Goal: Task Accomplishment & Management: Use online tool/utility

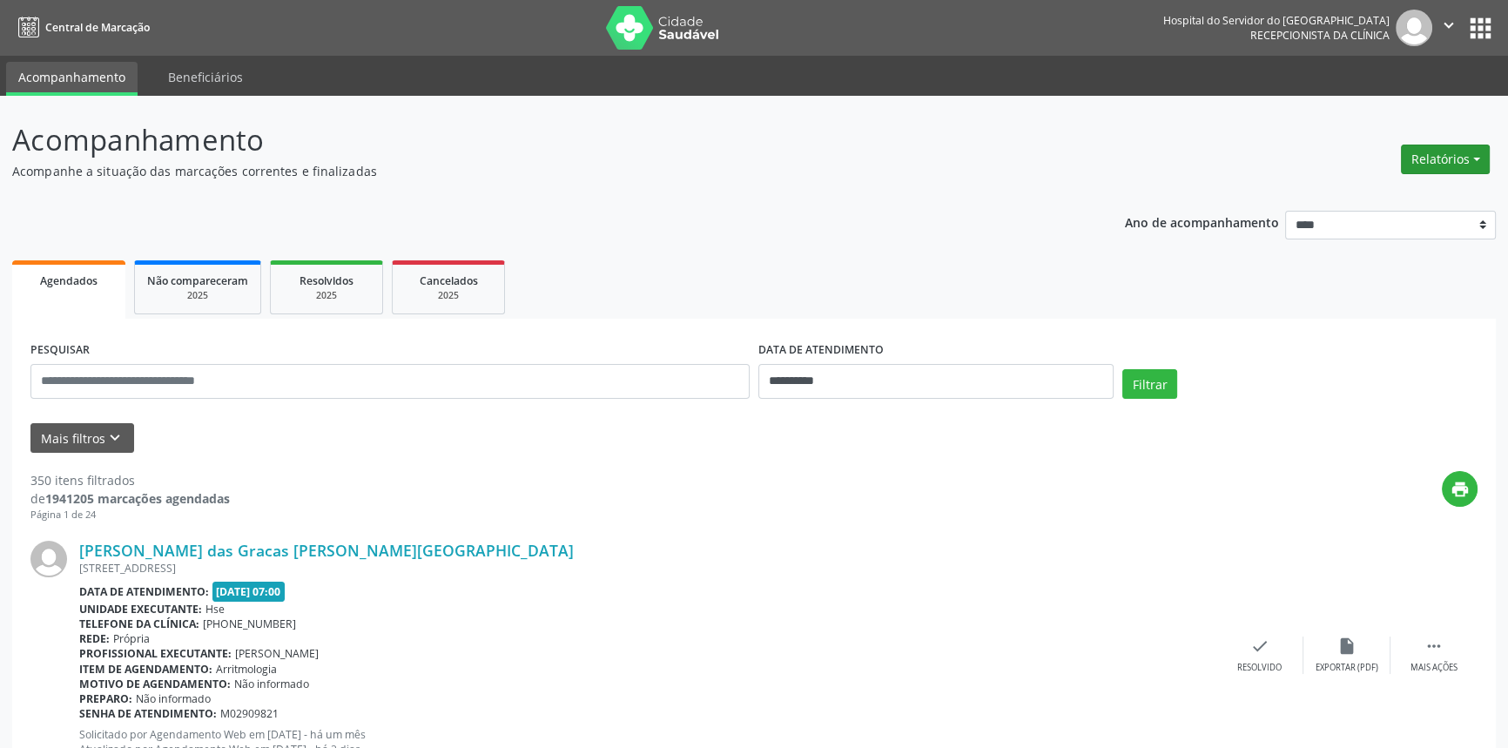
click at [818, 152] on button "Relatórios" at bounding box center [1445, 160] width 89 height 30
click at [818, 195] on link "Agendamentos" at bounding box center [1396, 196] width 187 height 24
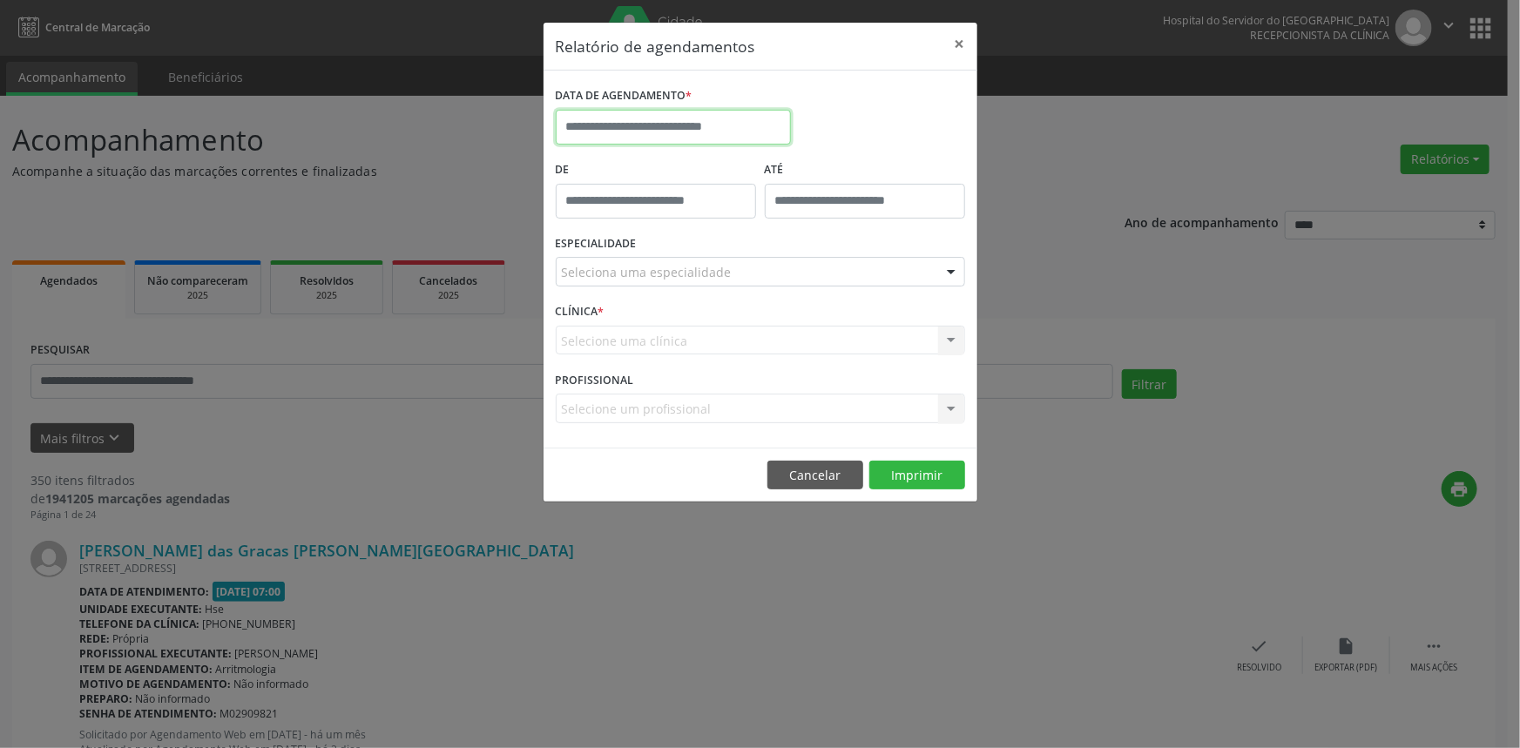
click at [727, 125] on input "text" at bounding box center [673, 127] width 235 height 35
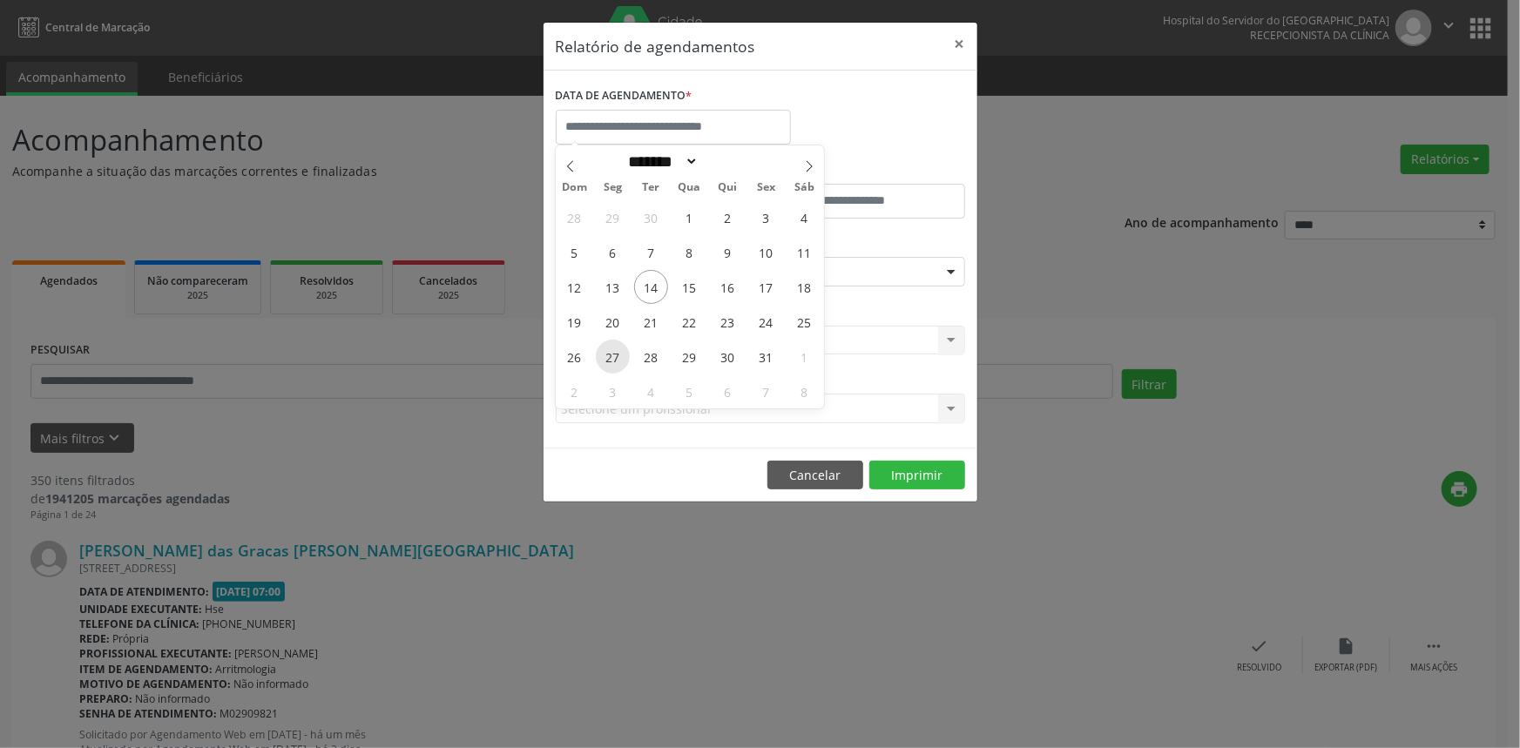
click at [613, 352] on span "27" at bounding box center [613, 357] width 34 height 34
type input "**********"
click at [613, 352] on span "27" at bounding box center [613, 357] width 34 height 34
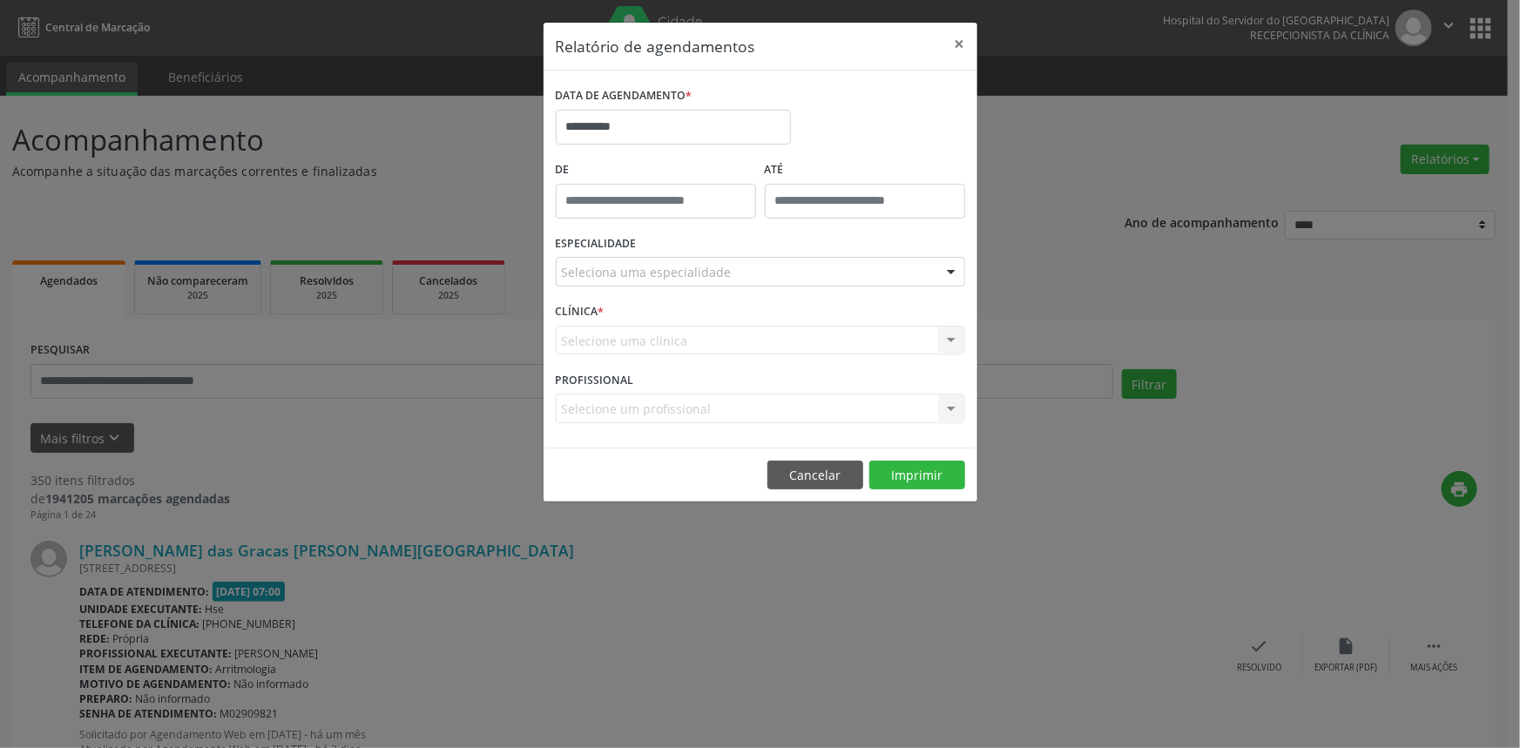
click at [752, 264] on div "Seleciona uma especialidade" at bounding box center [760, 272] width 409 height 30
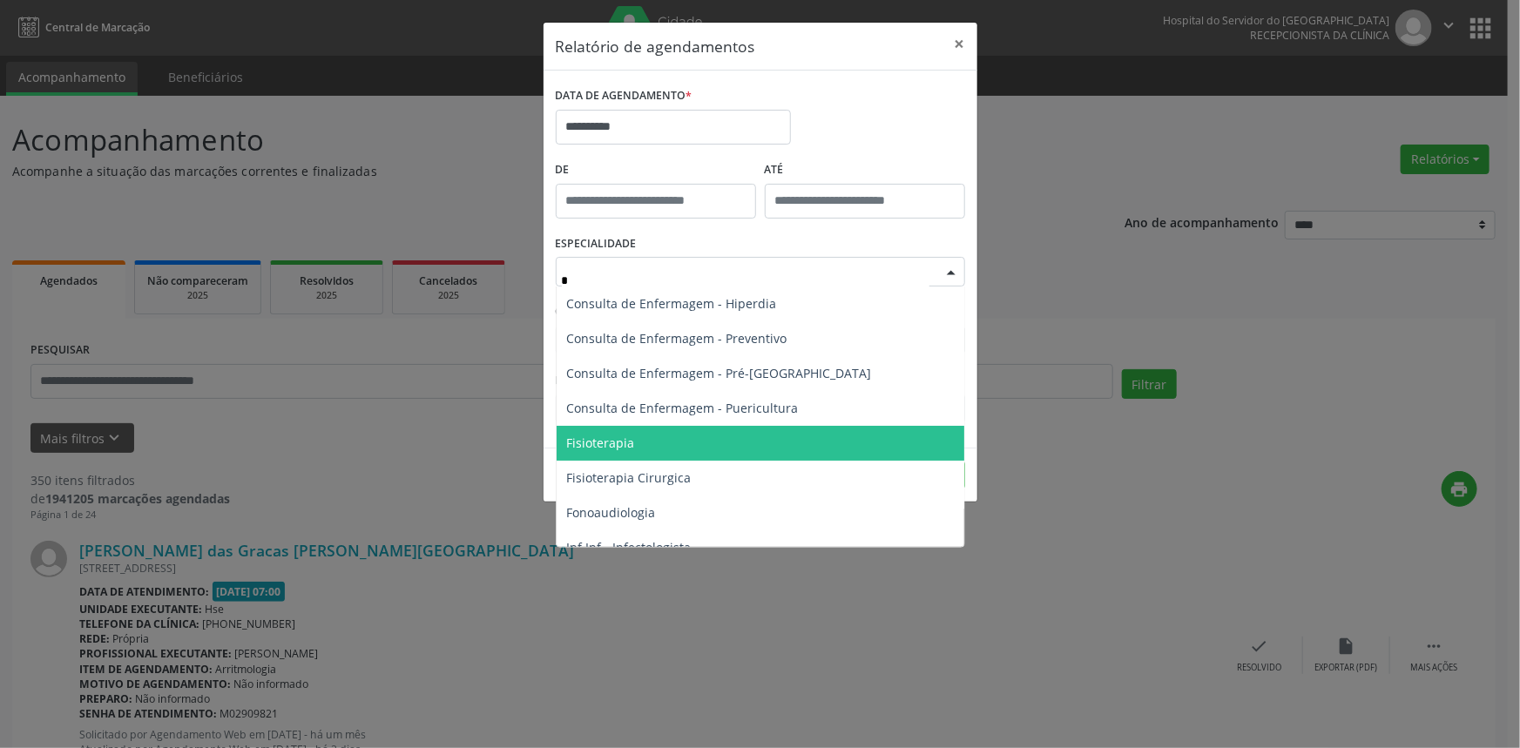
click at [630, 442] on span "Fisioterapia" at bounding box center [601, 443] width 68 height 17
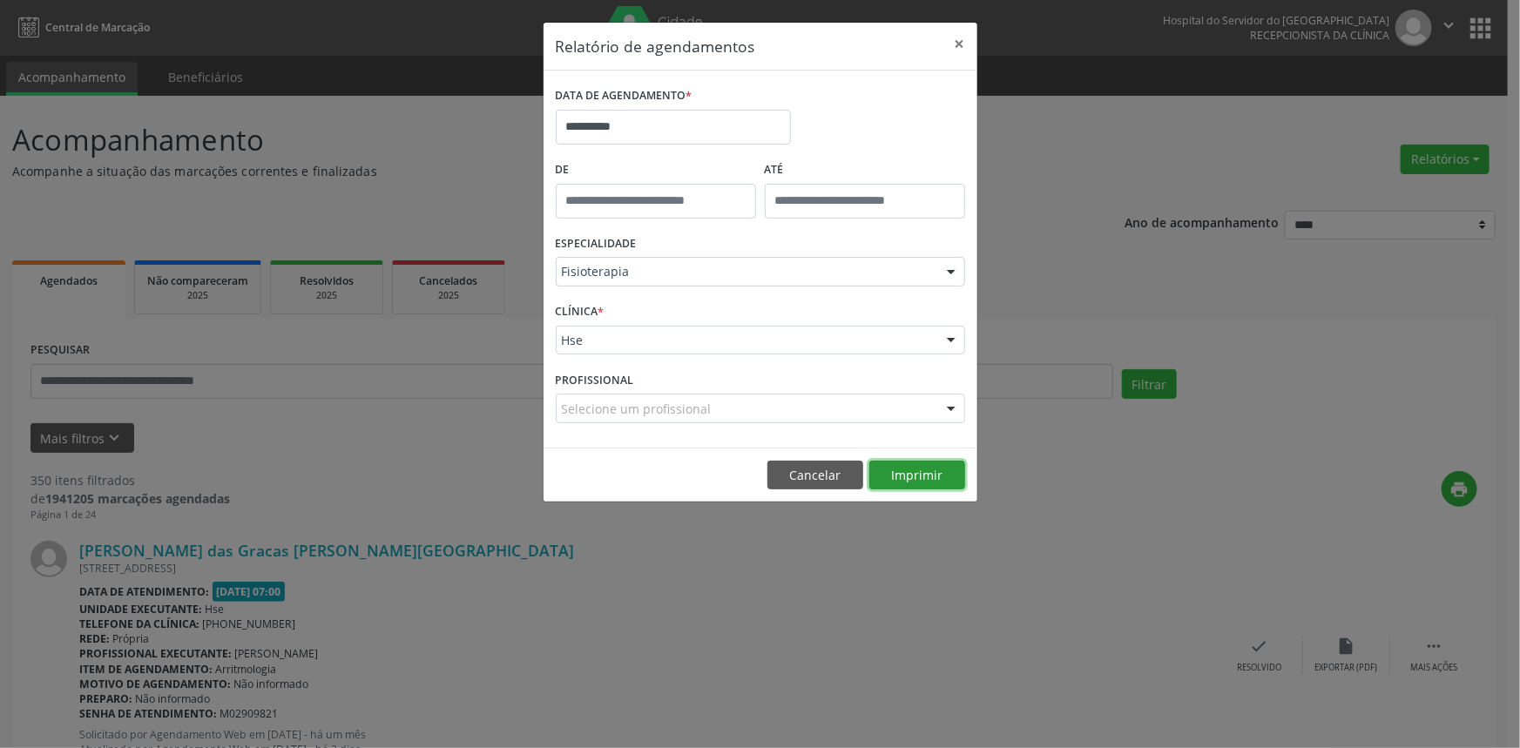
click at [818, 473] on button "Imprimir" at bounding box center [917, 476] width 96 height 30
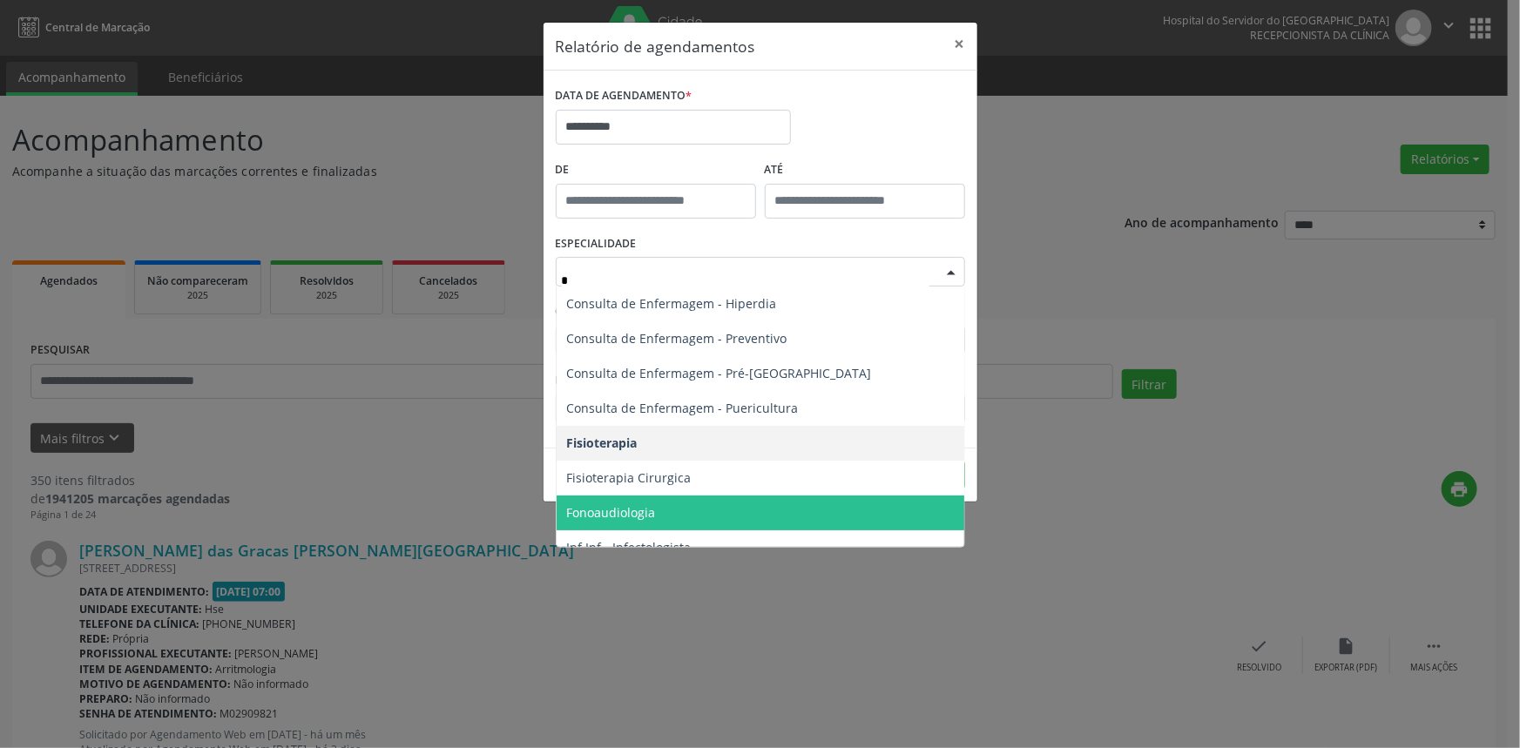
click at [714, 502] on span "Fonoaudiologia" at bounding box center [760, 513] width 408 height 35
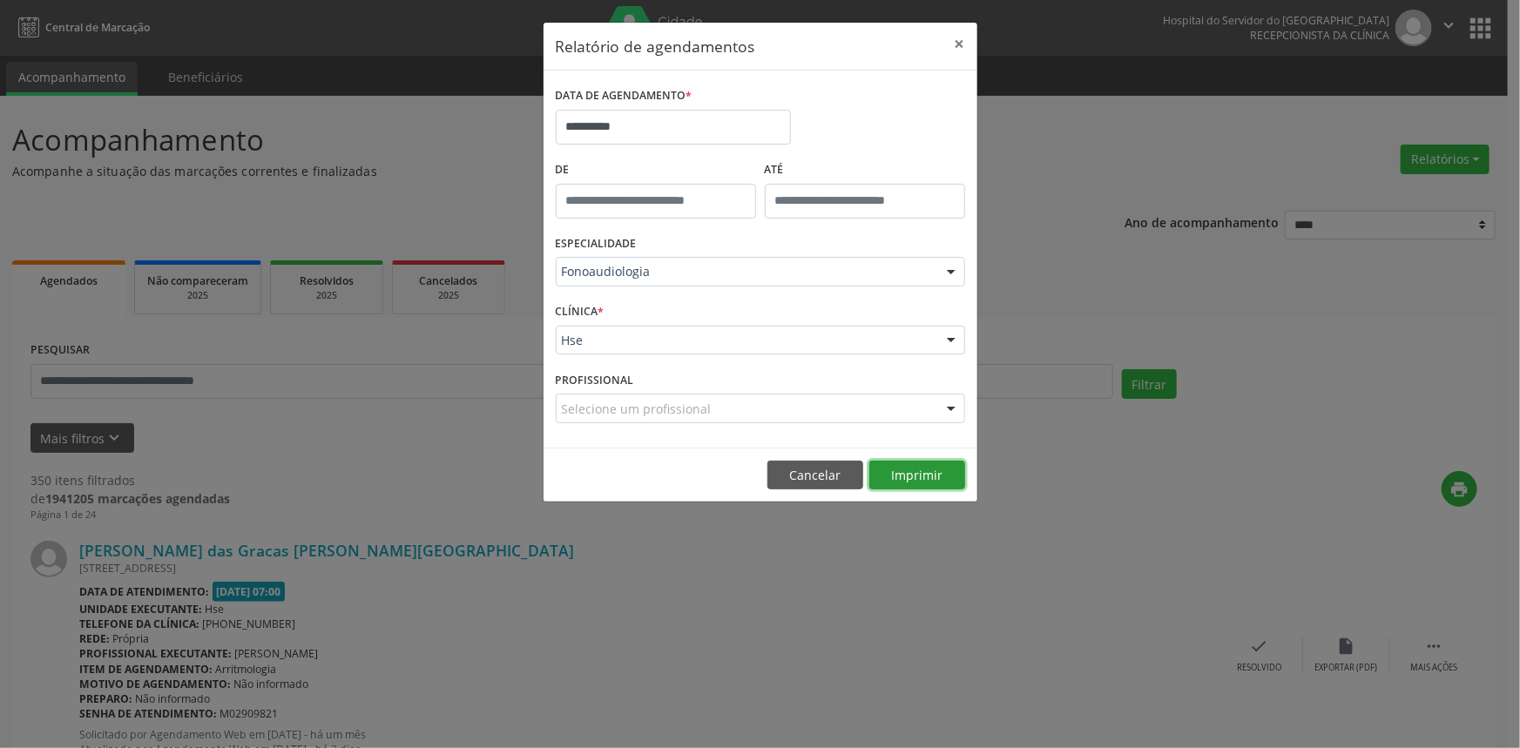
click at [818, 473] on button "Imprimir" at bounding box center [917, 476] width 96 height 30
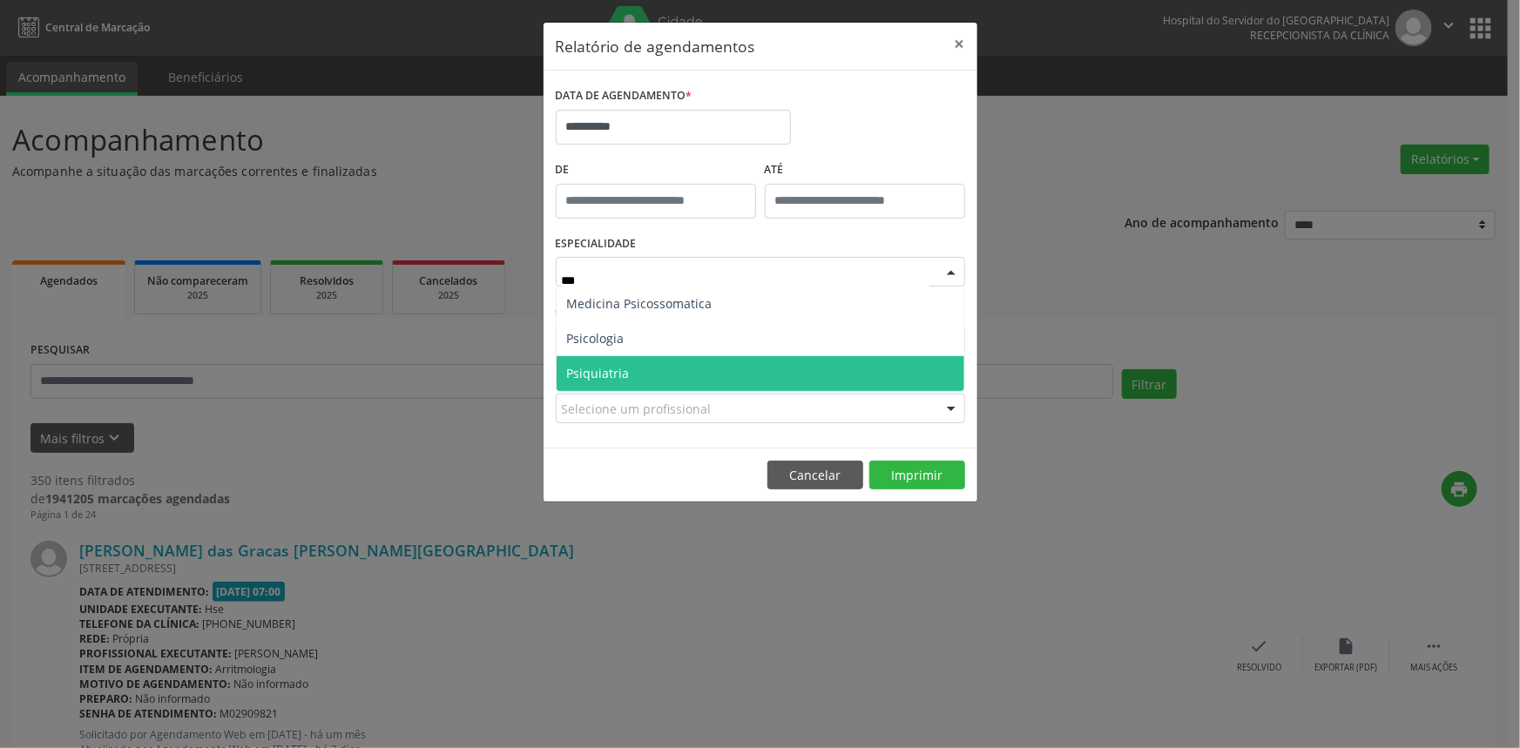
click at [658, 372] on span "Psiquiatria" at bounding box center [760, 373] width 408 height 35
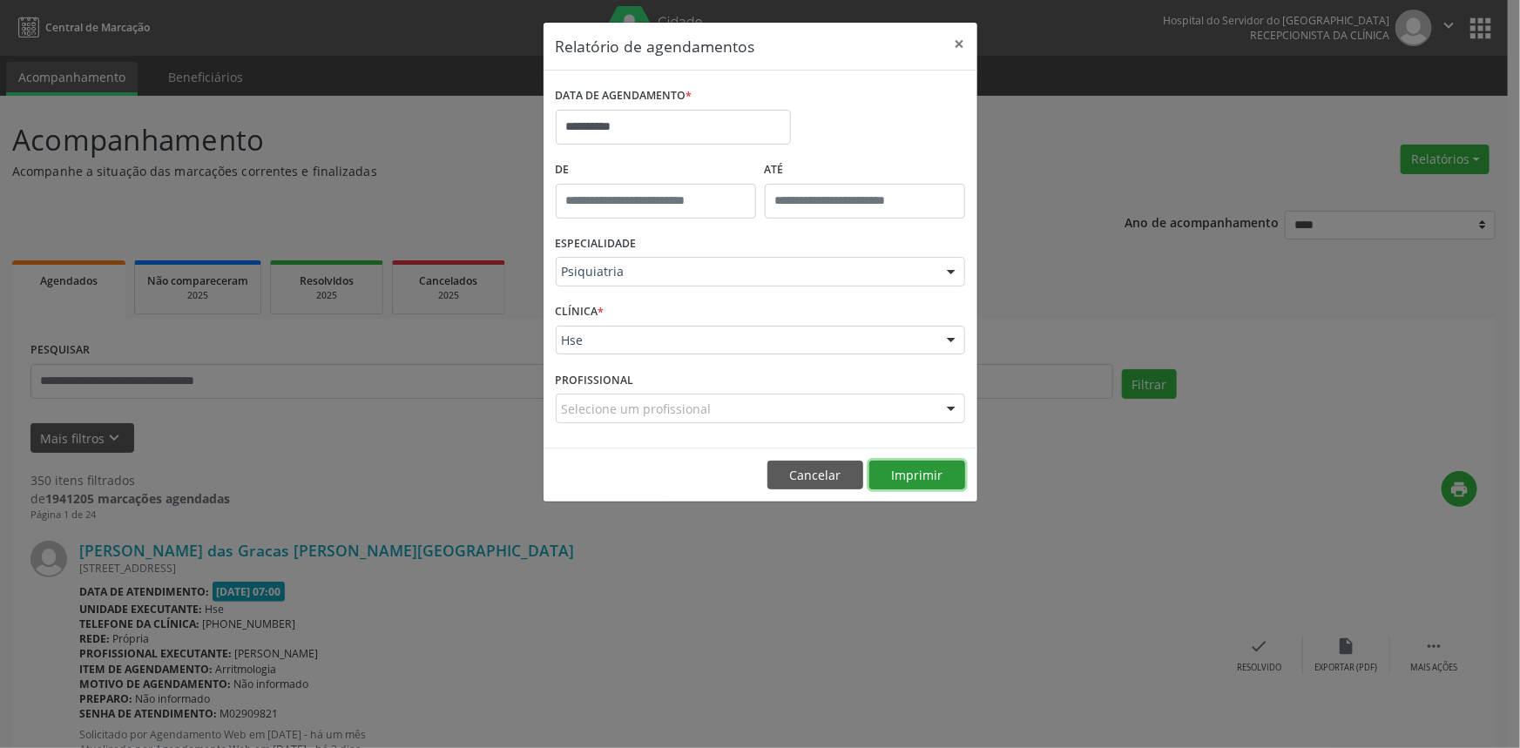
click at [818, 469] on button "Imprimir" at bounding box center [917, 476] width 96 height 30
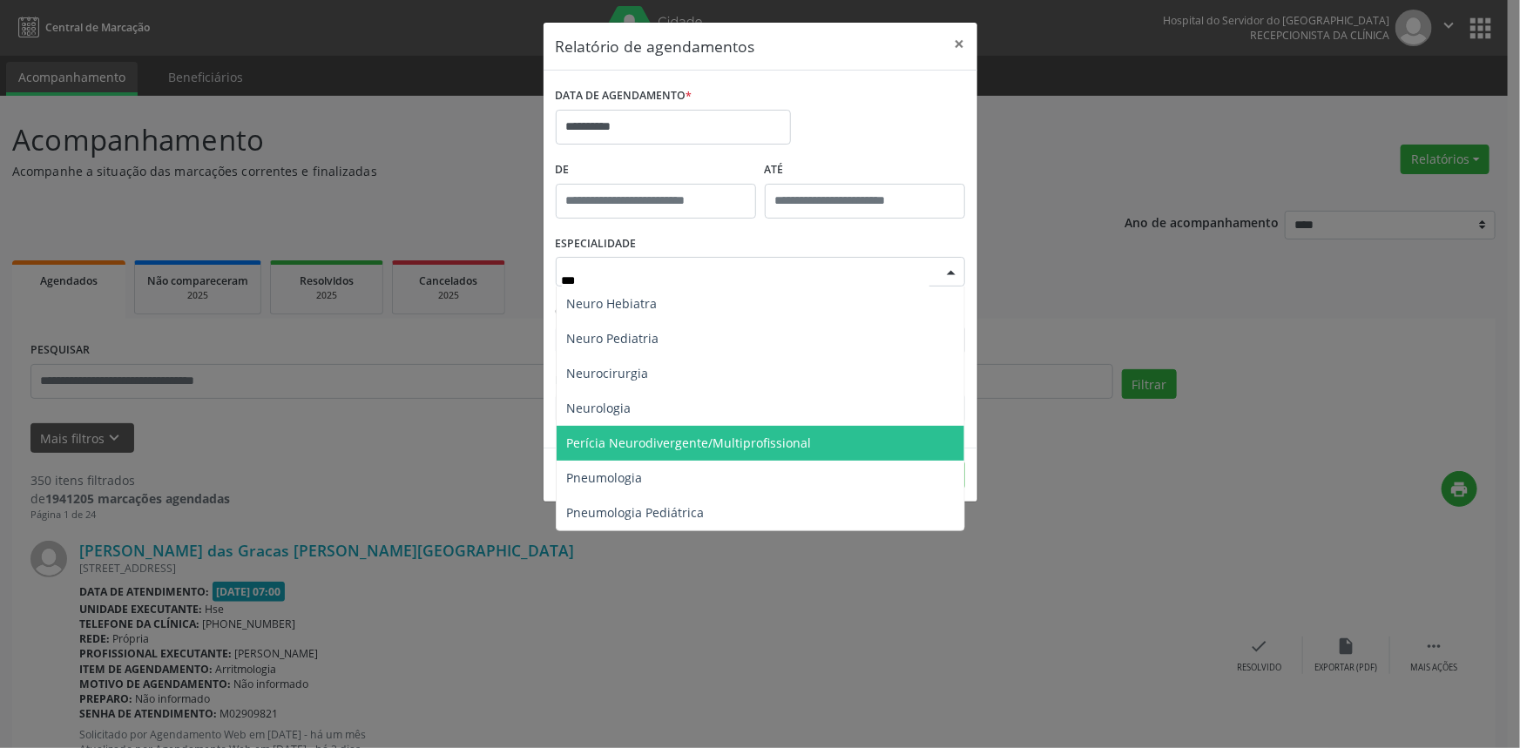
click at [661, 440] on span "Perícia Neurodivergente/Multiprofissional" at bounding box center [689, 443] width 245 height 17
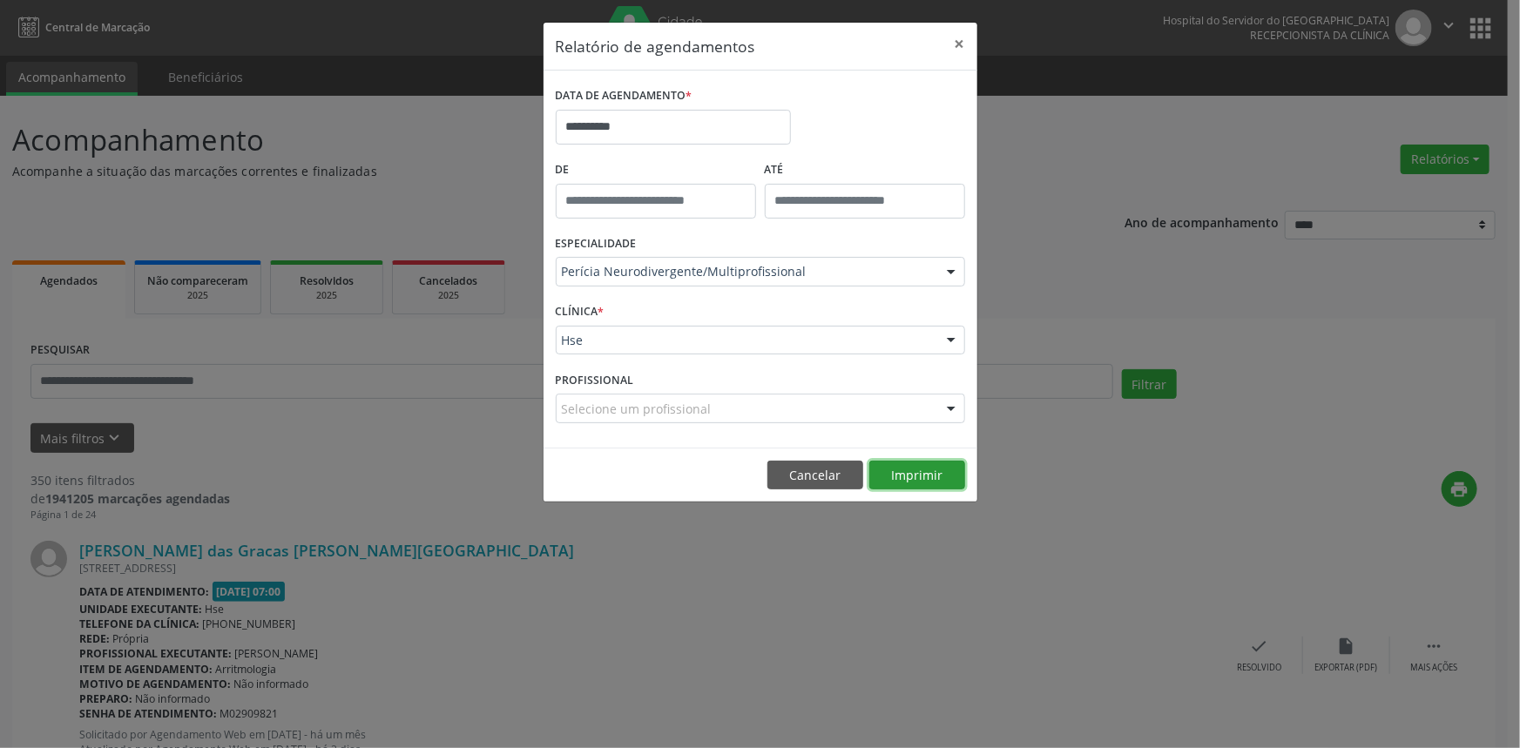
click at [818, 475] on button "Imprimir" at bounding box center [917, 476] width 96 height 30
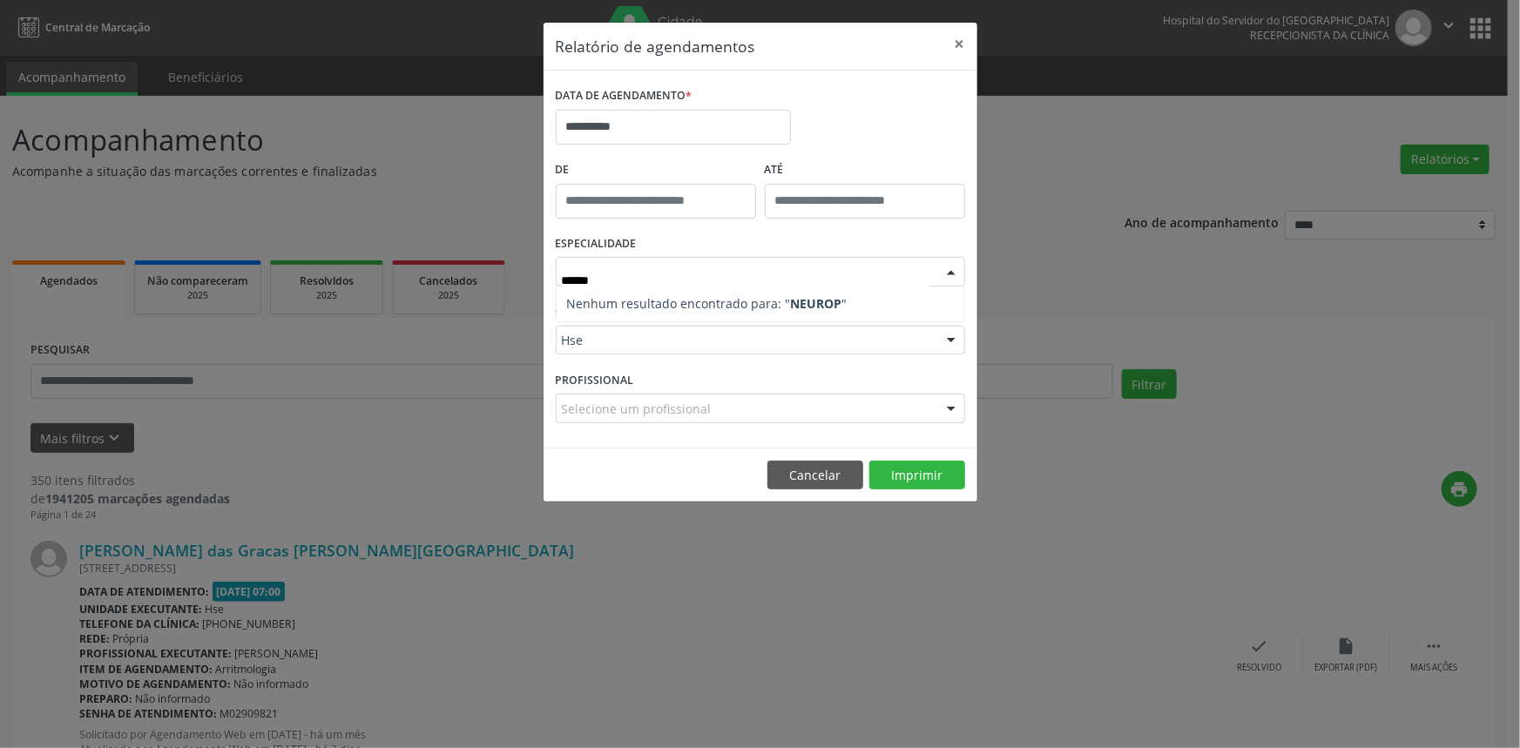
type input "*****"
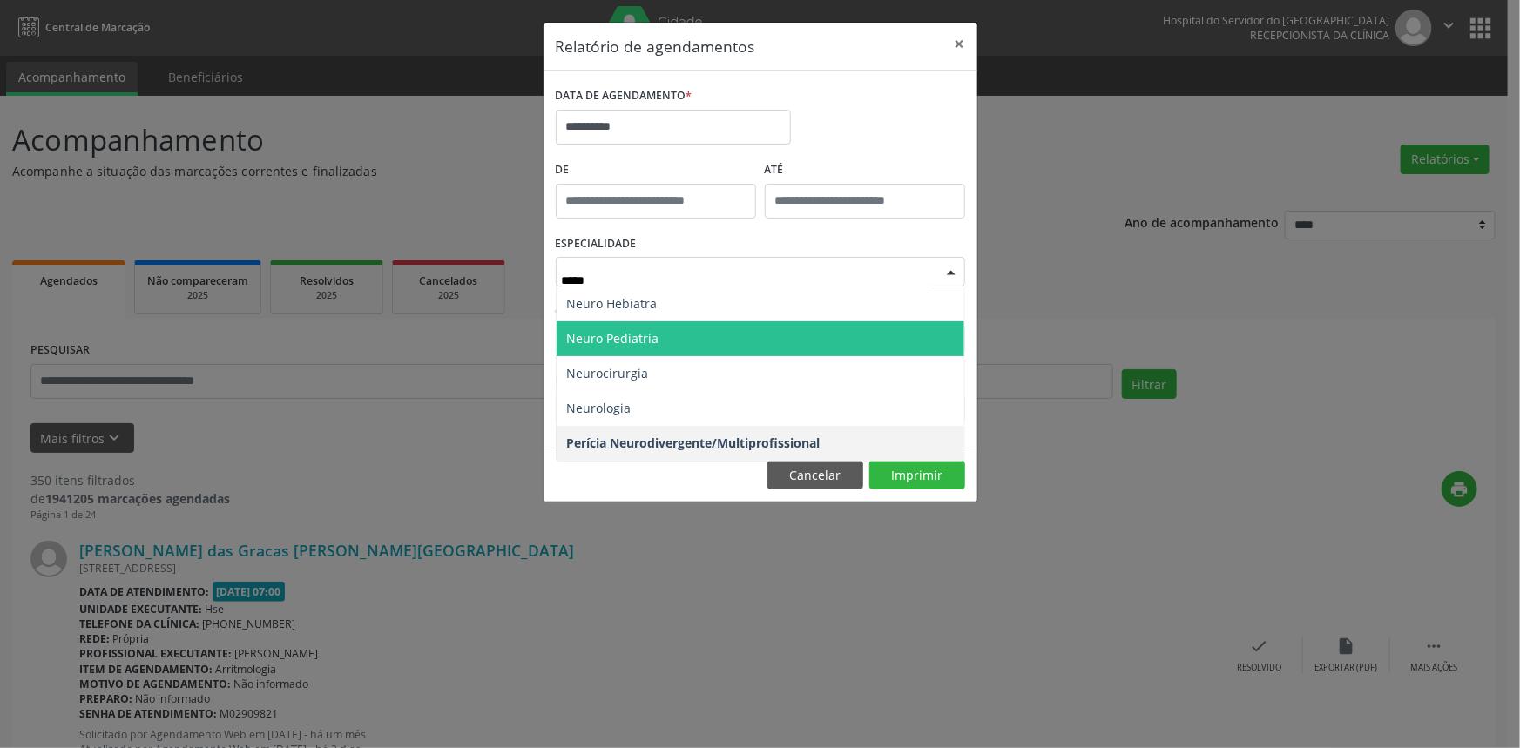
click at [644, 335] on span "Neuro Pediatria" at bounding box center [613, 338] width 92 height 17
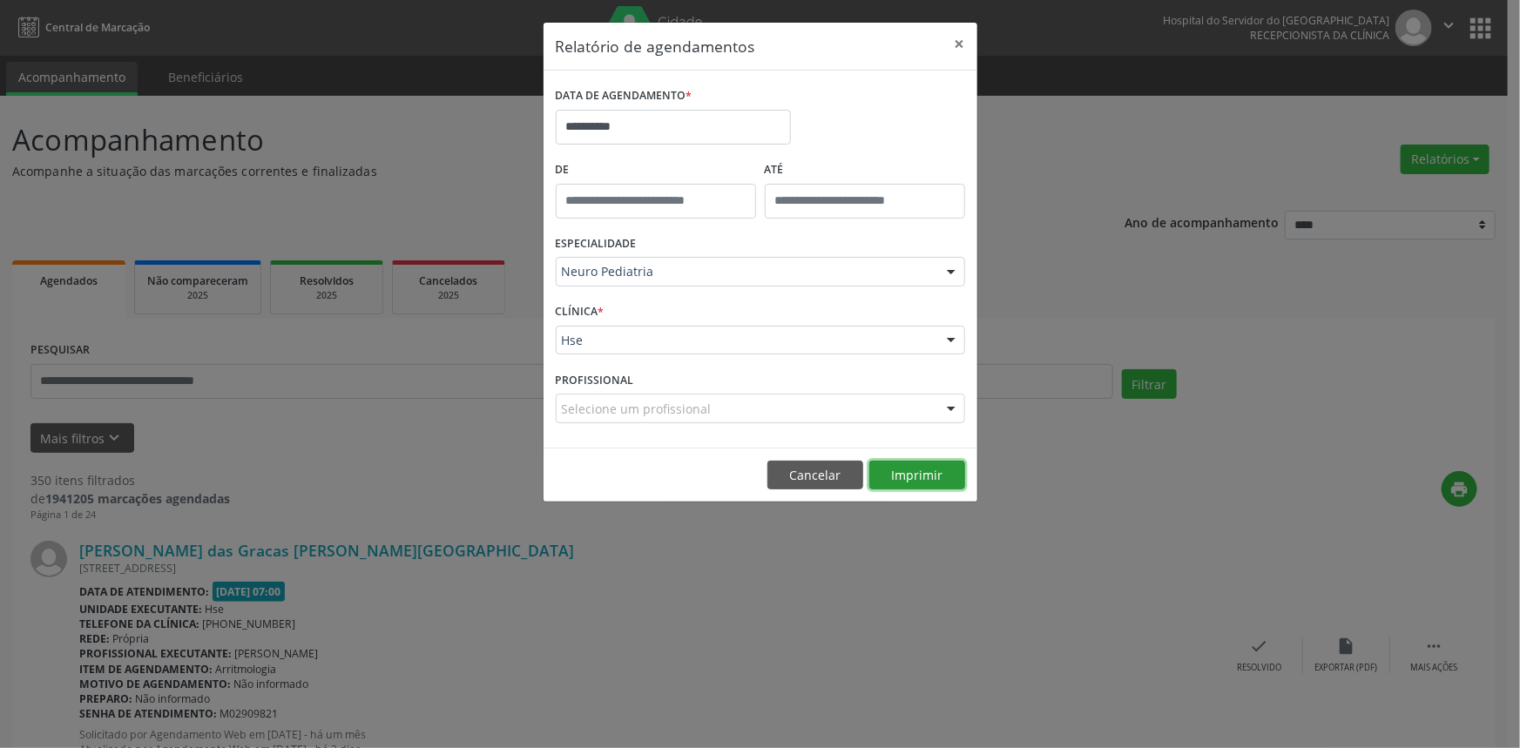
click at [818, 473] on button "Imprimir" at bounding box center [917, 476] width 96 height 30
click at [818, 478] on button "Cancelar" at bounding box center [815, 476] width 96 height 30
